Goal: Check status: Check status

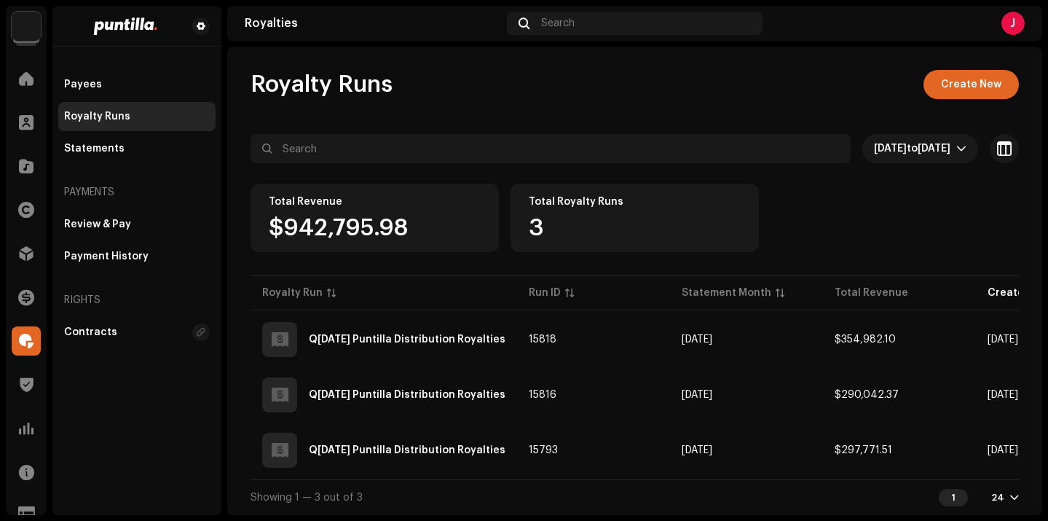
scroll to position [5, 0]
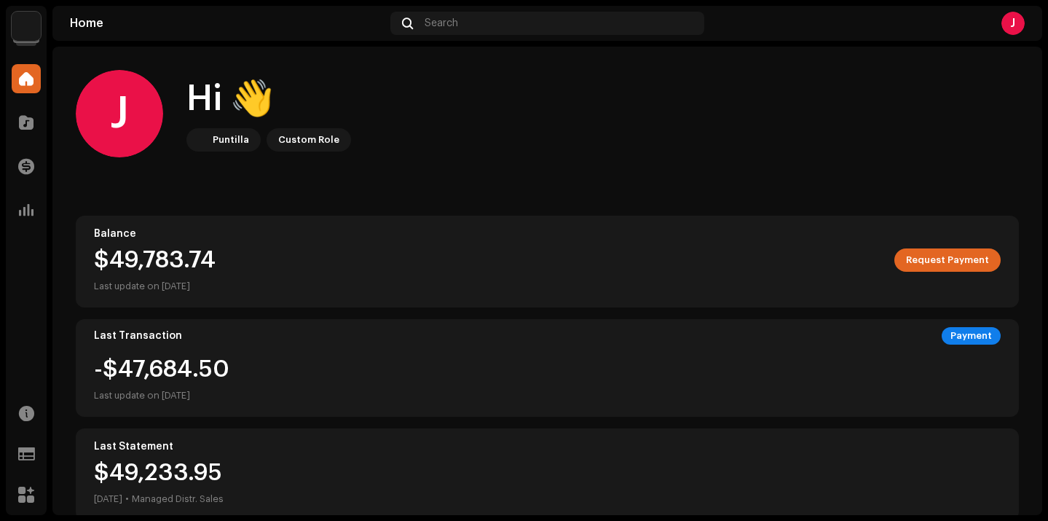
click at [31, 28] on img at bounding box center [26, 26] width 29 height 29
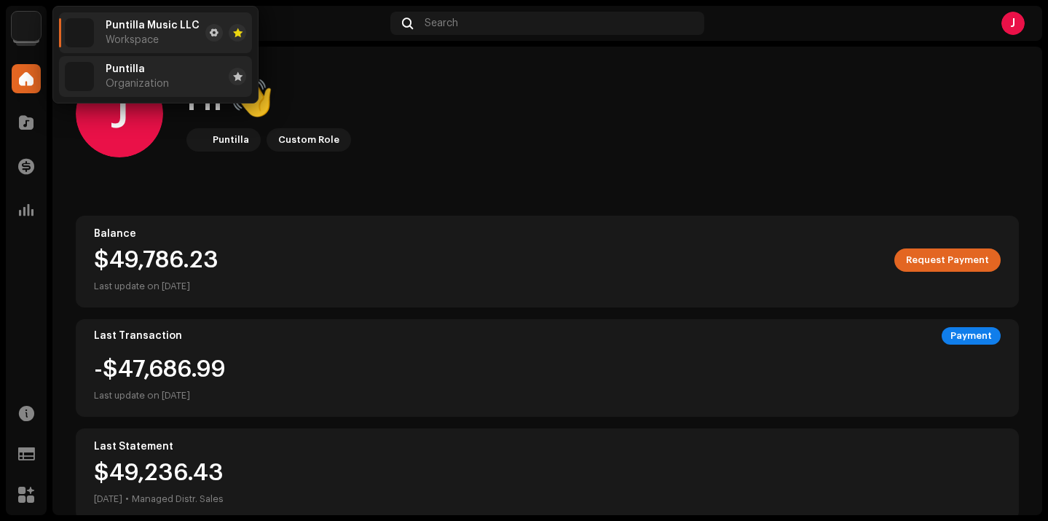
click at [145, 68] on div "Puntilla Organization" at bounding box center [137, 76] width 63 height 26
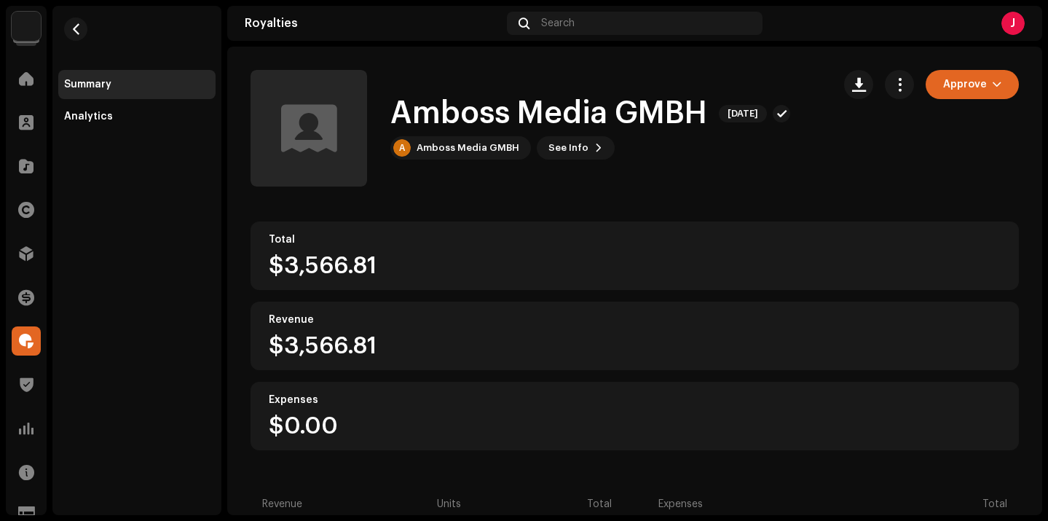
scroll to position [5, 0]
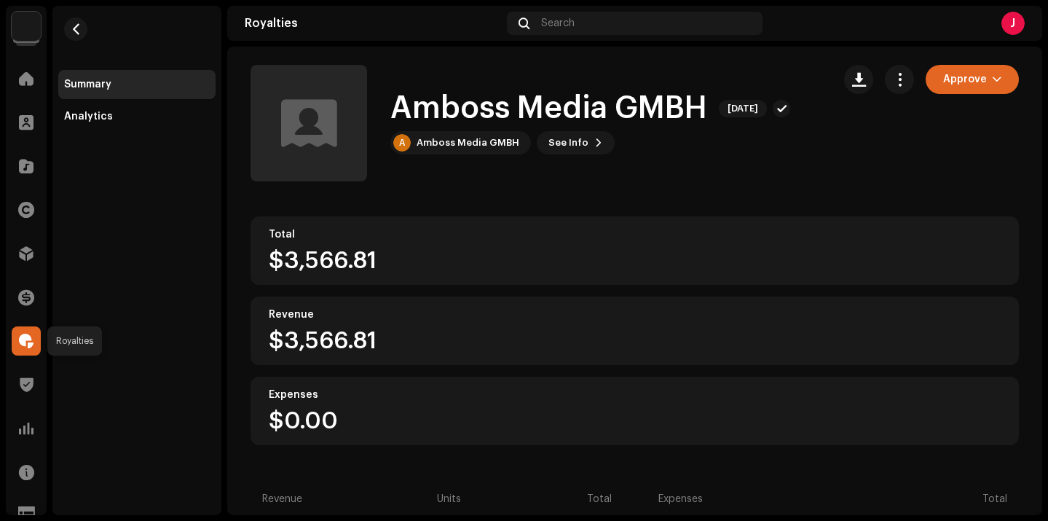
click at [25, 344] on span at bounding box center [26, 341] width 15 height 12
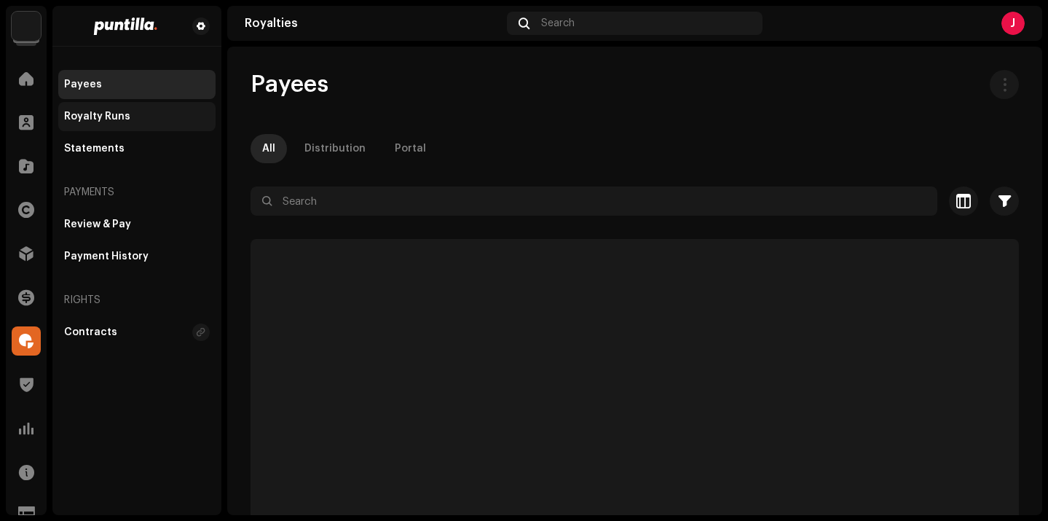
click at [113, 124] on div "Royalty Runs" at bounding box center [136, 116] width 157 height 29
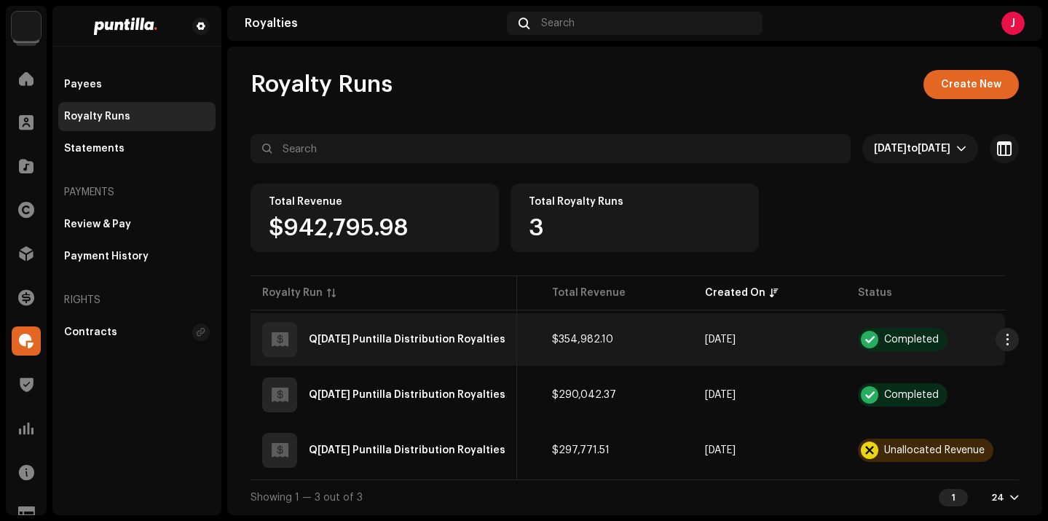
scroll to position [5, 0]
click at [467, 340] on div "Q3 September 2025 Puntilla Distribution Royalties" at bounding box center [383, 339] width 243 height 35
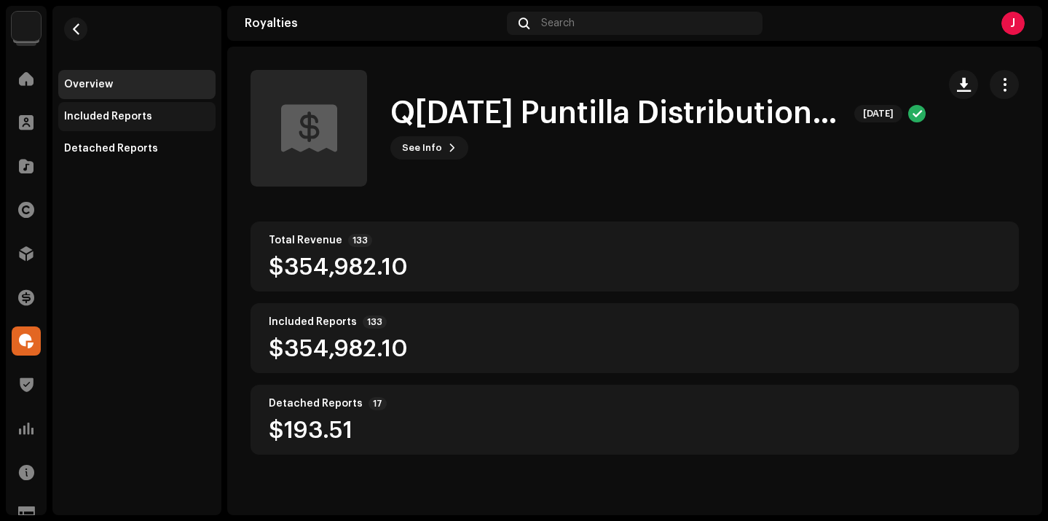
click at [92, 127] on div "Included Reports" at bounding box center [136, 116] width 157 height 29
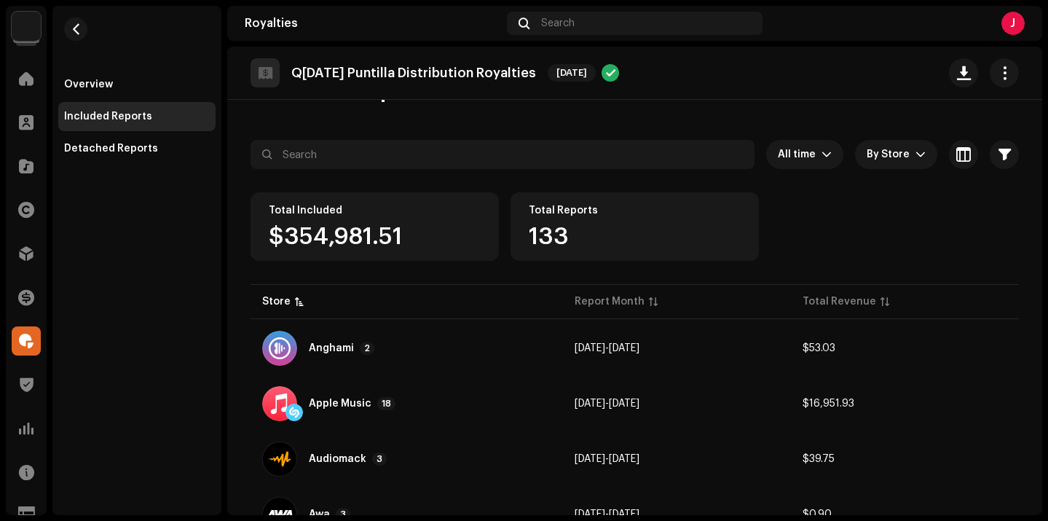
scroll to position [54, 0]
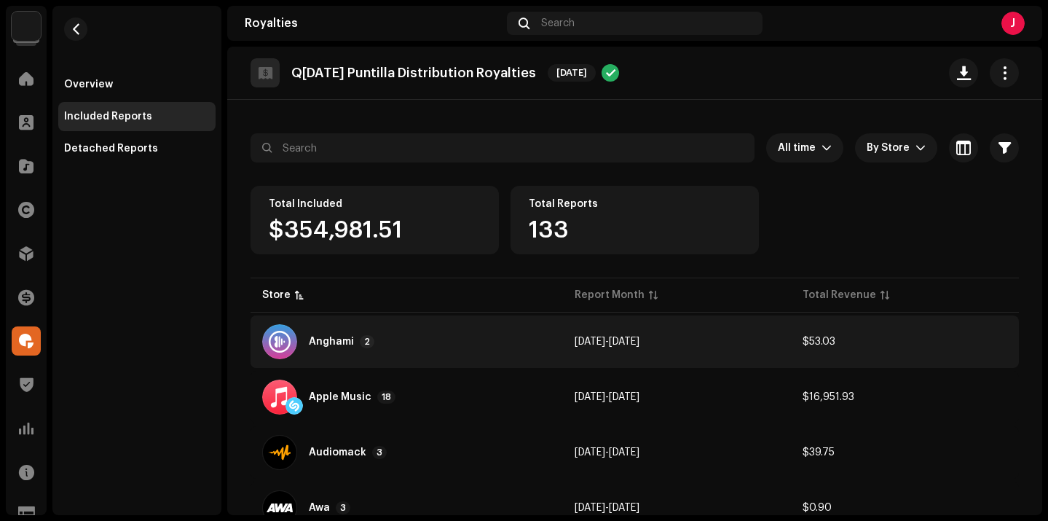
click at [352, 343] on div "Anghami" at bounding box center [331, 341] width 45 height 10
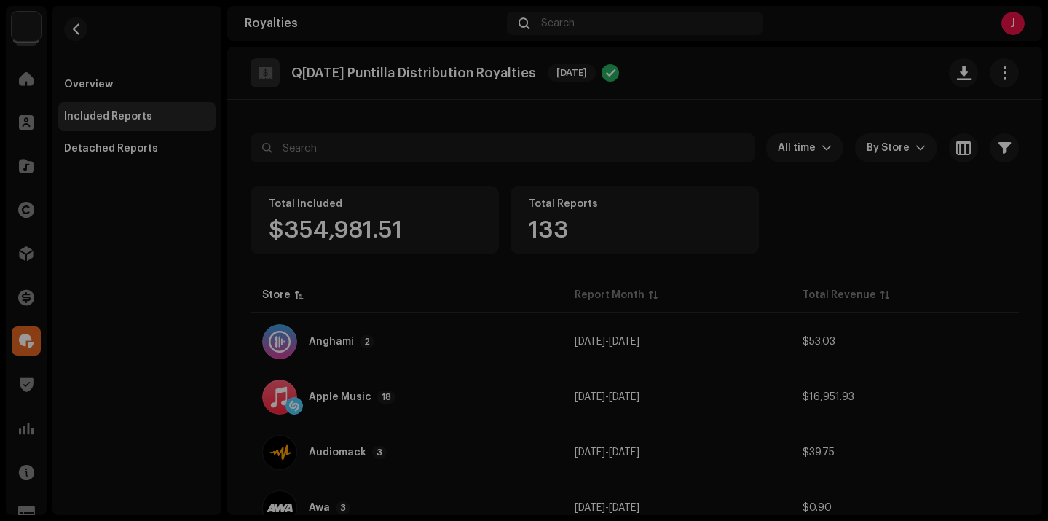
click at [575, 134] on div "Reports: Anghami Store Report Month Total Revenue Anghami Apr 2025 $27.65 Angha…" at bounding box center [524, 260] width 1048 height 521
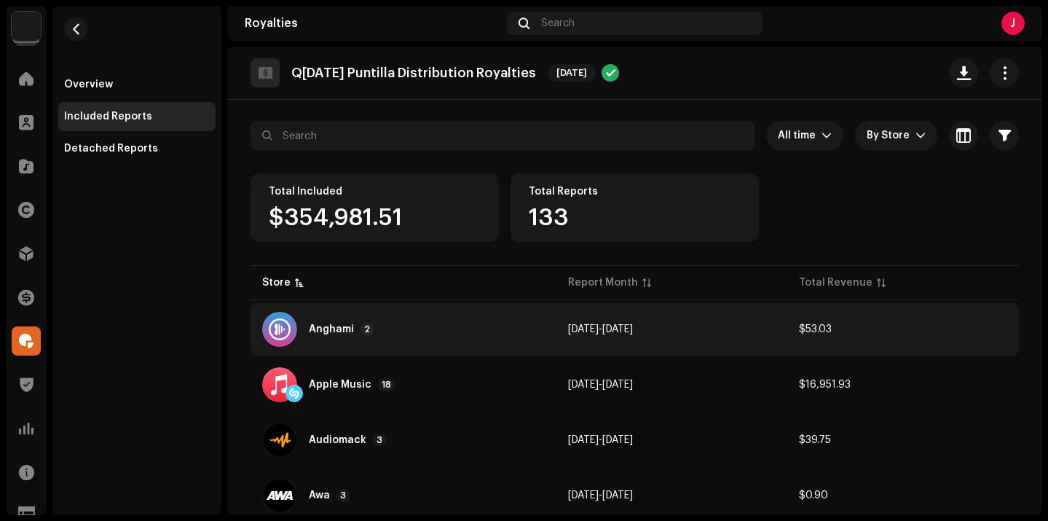
scroll to position [61, 0]
